Goal: Information Seeking & Learning: Find specific page/section

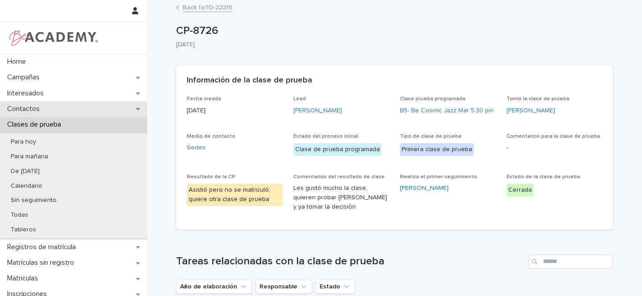
click at [137, 109] on icon at bounding box center [138, 109] width 4 height 2
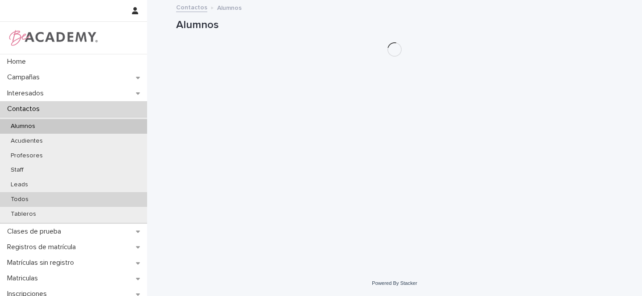
click at [24, 196] on p "Todos" at bounding box center [20, 200] width 32 height 8
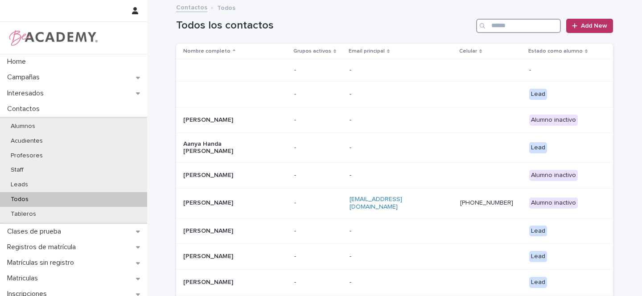
click at [533, 26] on input "Search" at bounding box center [518, 26] width 85 height 14
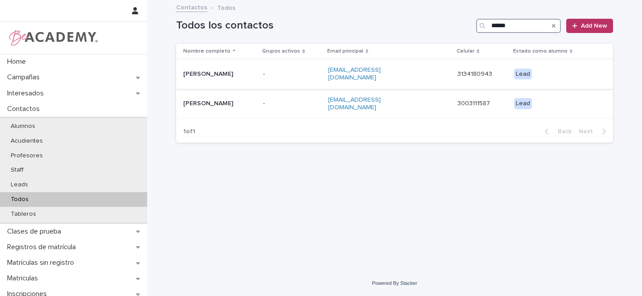
type input "******"
click at [256, 73] on p "[PERSON_NAME]" at bounding box center [219, 74] width 73 height 8
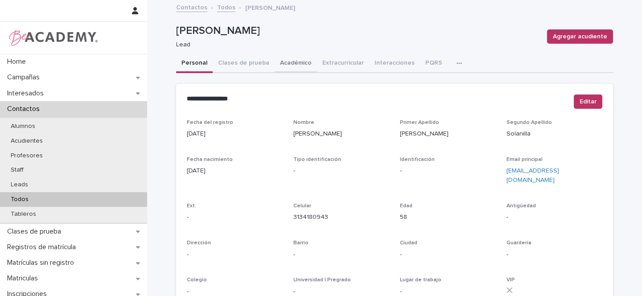
click at [286, 62] on button "Académico" at bounding box center [296, 63] width 42 height 19
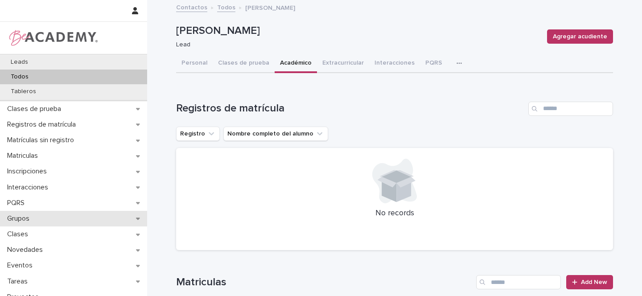
scroll to position [147, 0]
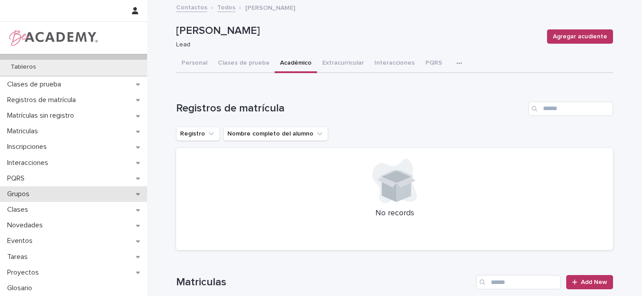
click at [74, 193] on div "Grupos" at bounding box center [73, 194] width 147 height 16
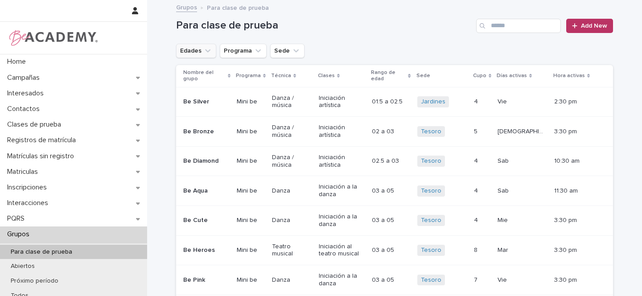
click at [206, 48] on icon "Edades" at bounding box center [207, 50] width 9 height 9
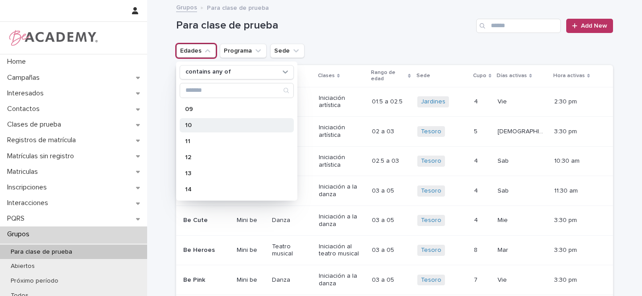
scroll to position [156, 0]
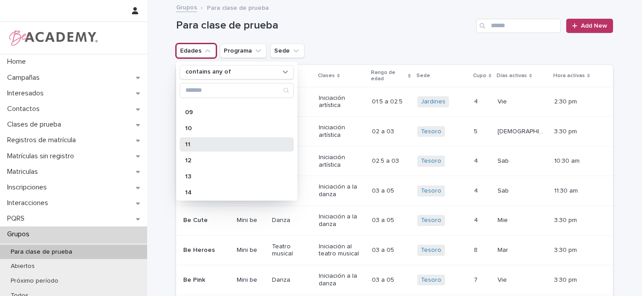
click at [194, 146] on p "11" at bounding box center [232, 144] width 95 height 6
click at [347, 51] on icon "Sede" at bounding box center [351, 50] width 9 height 9
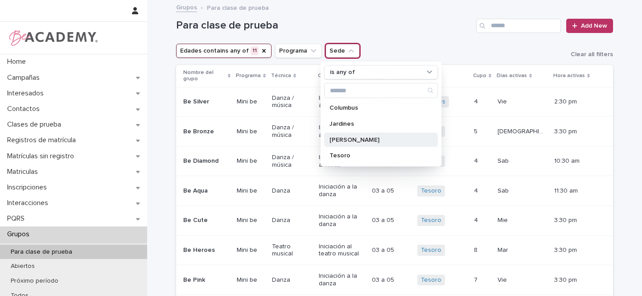
click at [343, 140] on p "[PERSON_NAME]" at bounding box center [376, 139] width 94 height 6
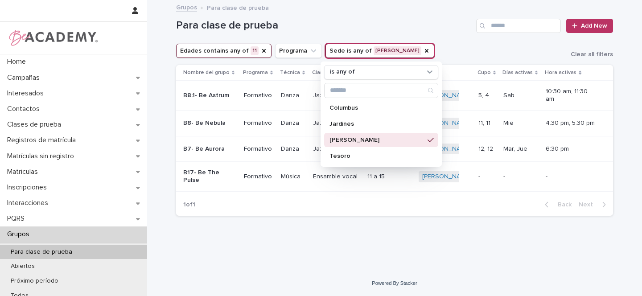
click at [305, 243] on div "Loading... Saving… Loading... Saving… Para clase de prueba Add New Edades conta…" at bounding box center [395, 124] width 446 height 247
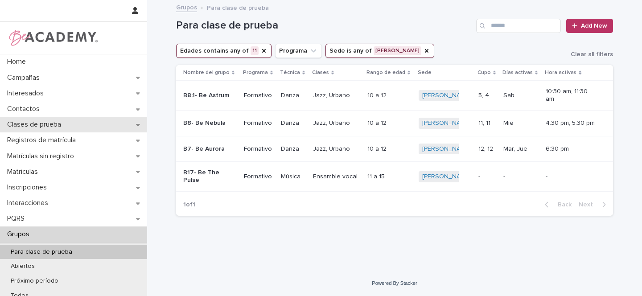
click at [136, 127] on icon at bounding box center [138, 125] width 4 height 6
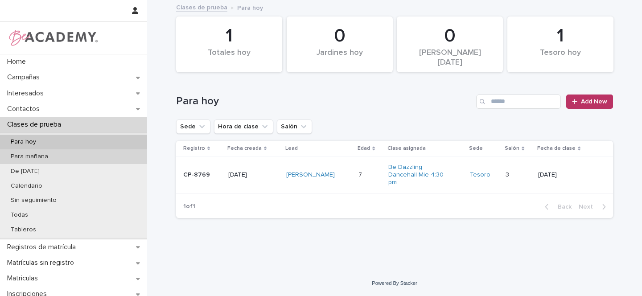
click at [68, 159] on div "Para mañana" at bounding box center [73, 156] width 147 height 15
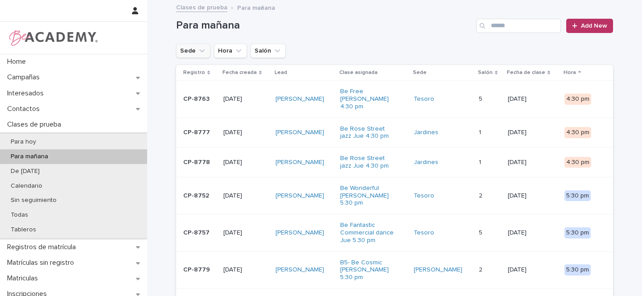
click at [198, 53] on icon "Sede" at bounding box center [201, 50] width 9 height 9
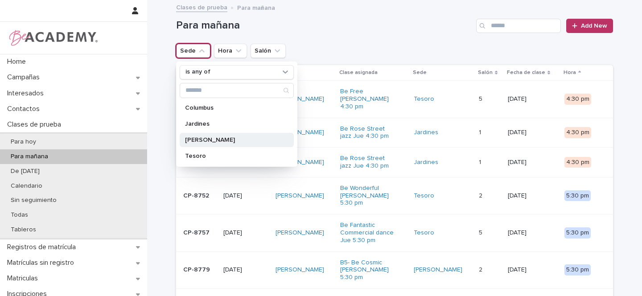
click at [194, 141] on p "[PERSON_NAME]" at bounding box center [232, 140] width 95 height 6
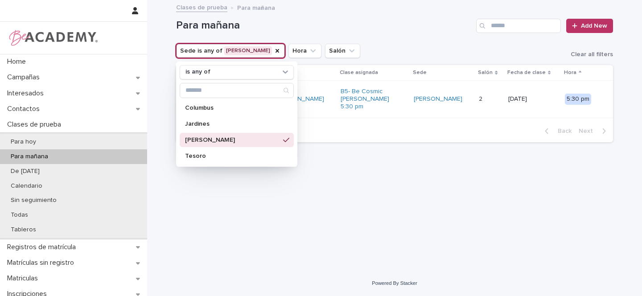
click at [385, 43] on div "Para mañana Add New" at bounding box center [394, 22] width 437 height 43
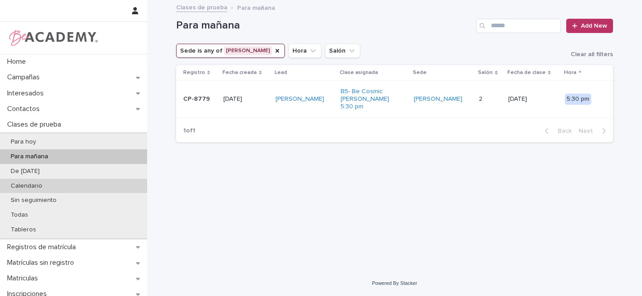
click at [22, 185] on p "Calendario" at bounding box center [27, 186] width 46 height 8
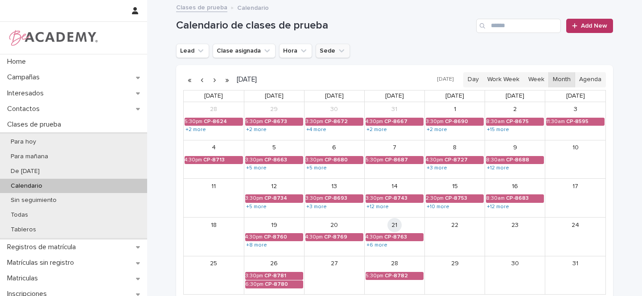
click at [337, 50] on icon "Sede" at bounding box center [341, 50] width 9 height 9
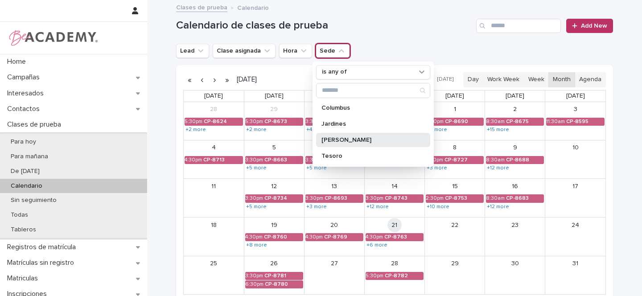
click at [333, 140] on p "[PERSON_NAME]" at bounding box center [368, 140] width 95 height 6
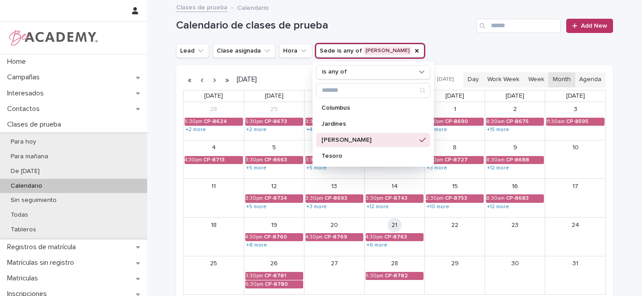
click at [417, 43] on div "Calendario de clases de prueba Add New" at bounding box center [394, 22] width 437 height 43
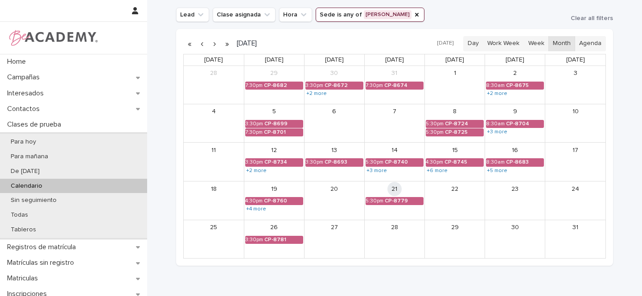
scroll to position [37, 0]
